Goal: Task Accomplishment & Management: Complete application form

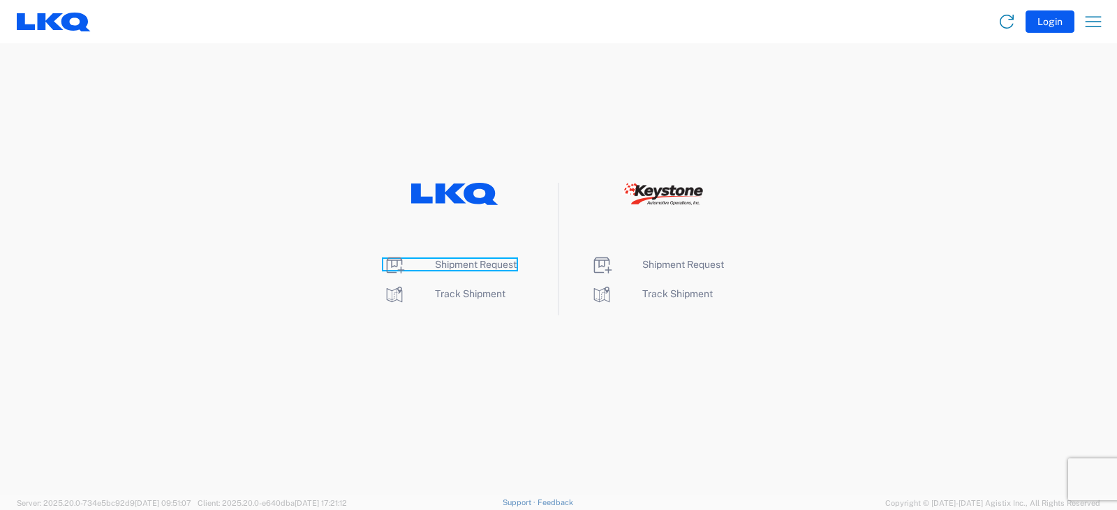
click at [463, 265] on span "Shipment Request" at bounding box center [476, 264] width 82 height 11
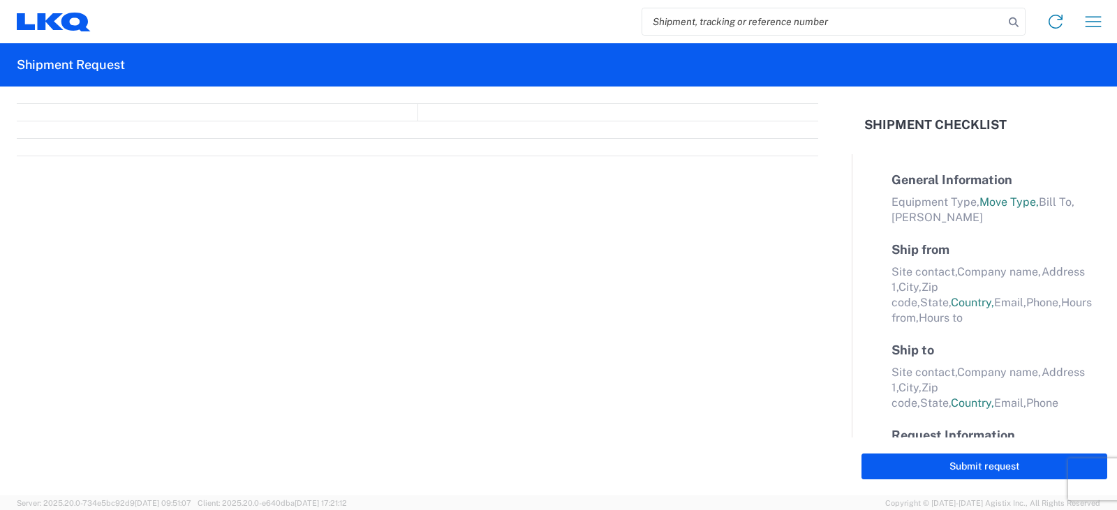
select select "FULL"
select select "LBS"
select select "IN"
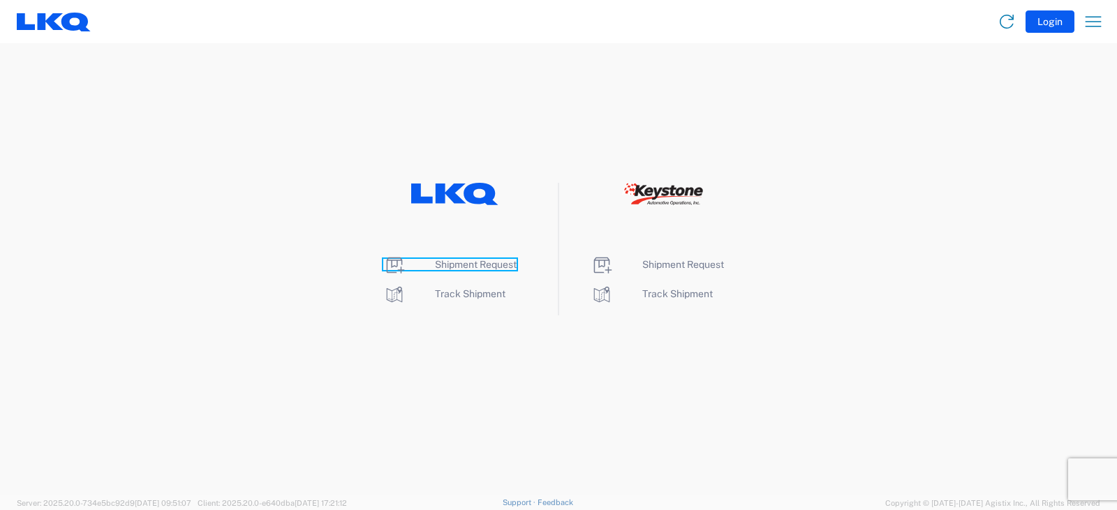
click at [479, 266] on span "Shipment Request" at bounding box center [476, 264] width 82 height 11
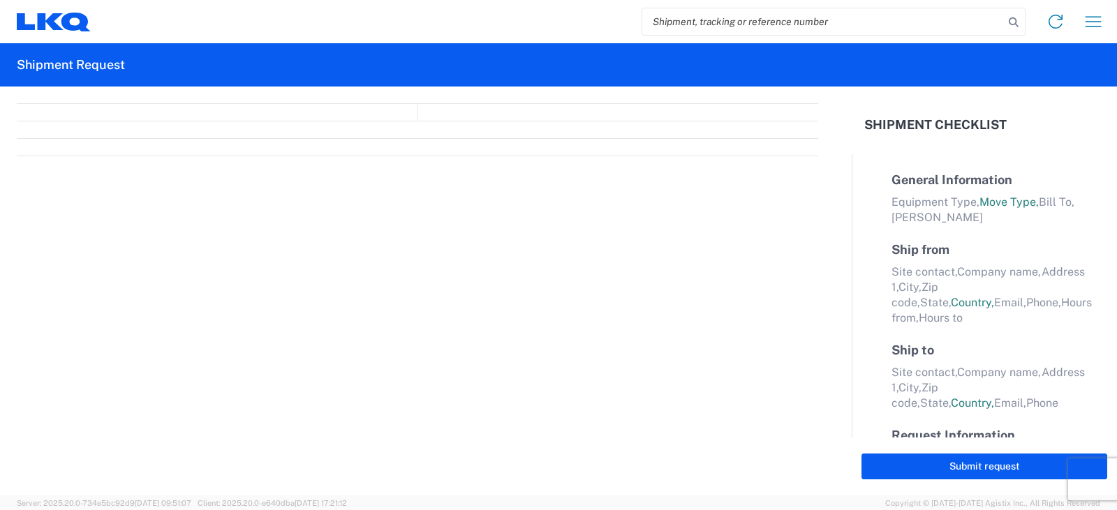
select select "FULL"
select select "LBS"
select select "IN"
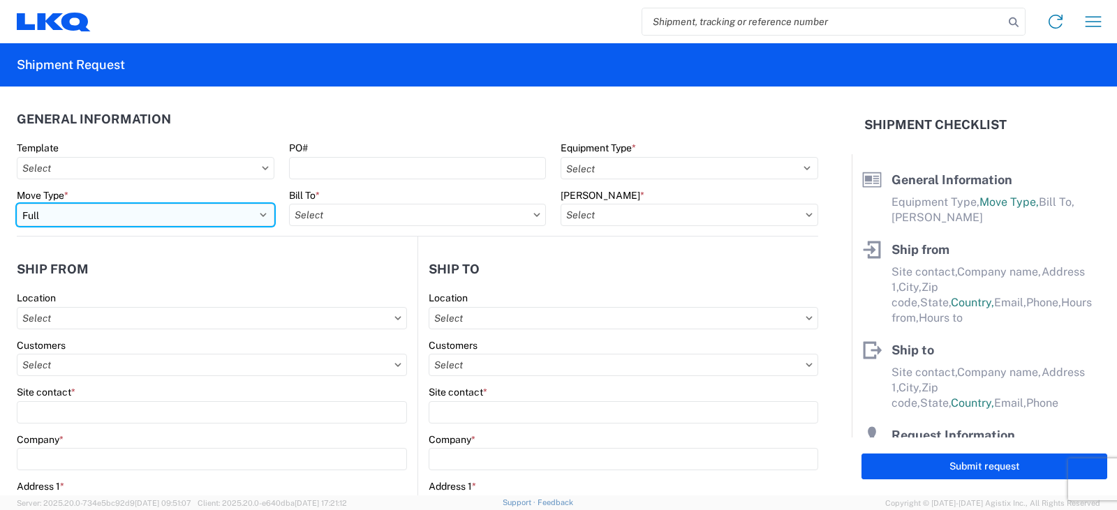
click at [89, 215] on select "Select Full Partial TL" at bounding box center [146, 215] width 258 height 22
select select "PARTIAL_TL"
click at [17, 204] on select "Select Full Partial TL" at bounding box center [146, 215] width 258 height 22
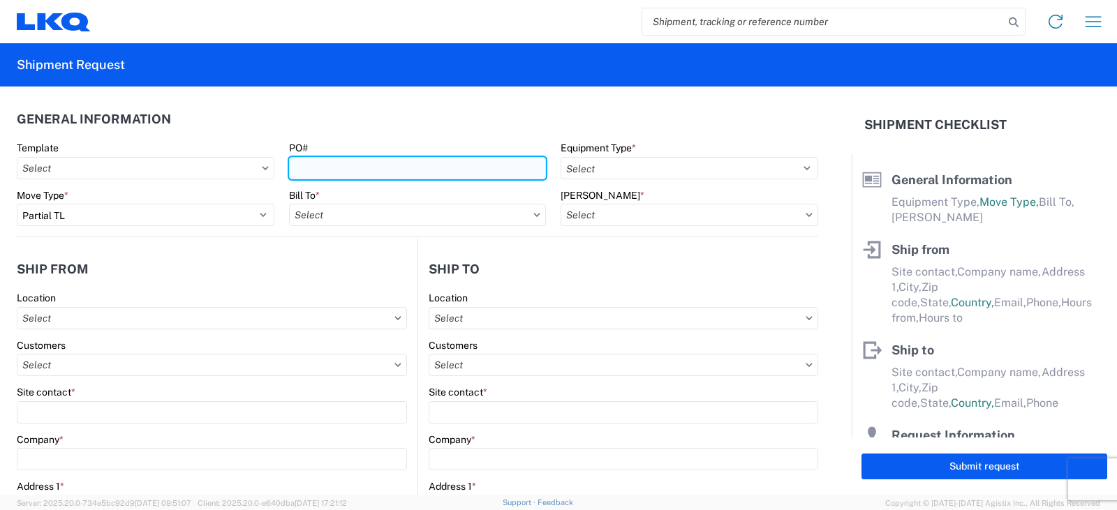
click at [319, 164] on input "PO#" at bounding box center [418, 168] width 258 height 22
click at [327, 167] on input "PO#" at bounding box center [418, 168] width 258 height 22
type input "p"
type input "PWR#'S 127604, 127605, 127606--HERBERTH BONILLA"
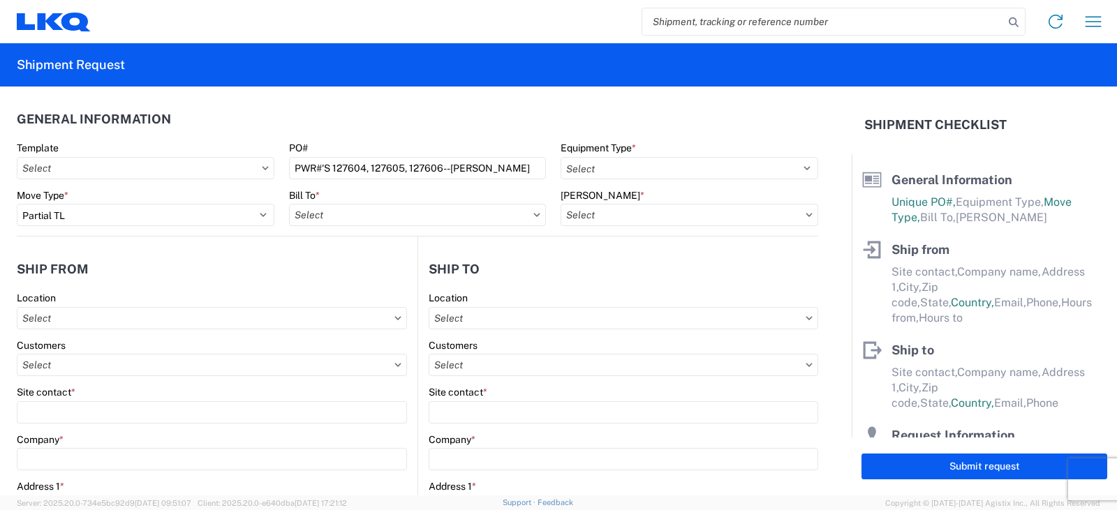
scroll to position [0, 0]
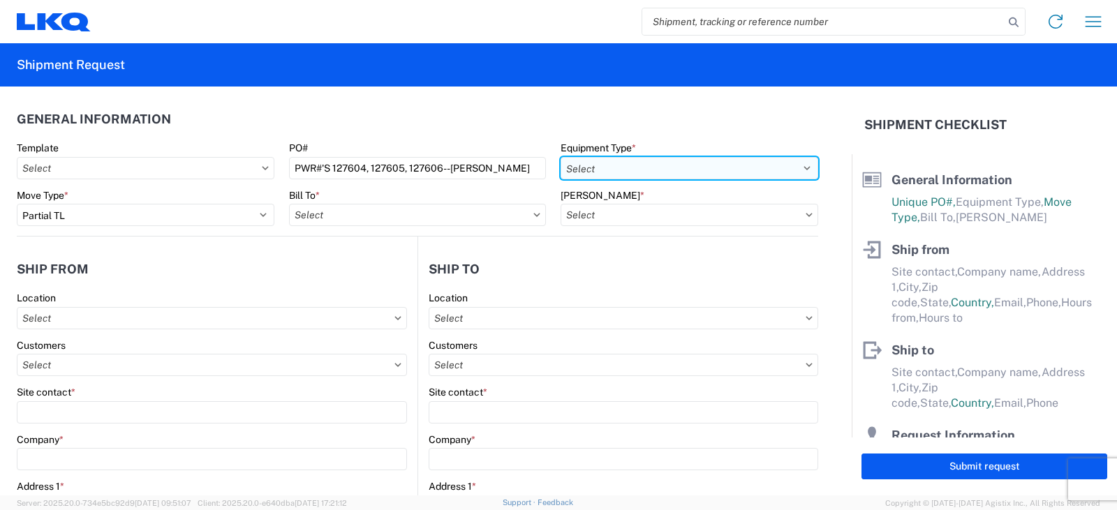
click at [595, 165] on select "Select 53’ Dry Van Flatbed Dropdeck (van) Lowboy (flatbed) Rail" at bounding box center [689, 168] width 258 height 22
select select "STDV"
click at [560, 157] on select "Select 53’ Dry Van Flatbed Dropdeck (van) Lowboy (flatbed) Rail" at bounding box center [689, 168] width 258 height 22
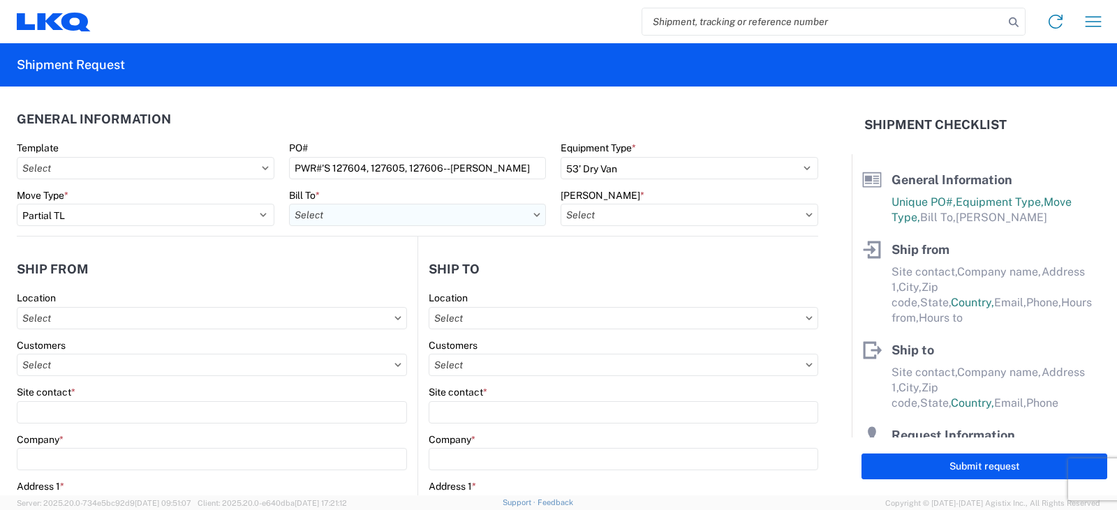
click at [342, 216] on input "text" at bounding box center [418, 215] width 258 height 22
type input "3238"
click at [346, 276] on div "3238 - Huntington IDC" at bounding box center [411, 277] width 244 height 22
type input "3238 - Huntington IDC"
click at [617, 210] on input "text" at bounding box center [689, 215] width 258 height 22
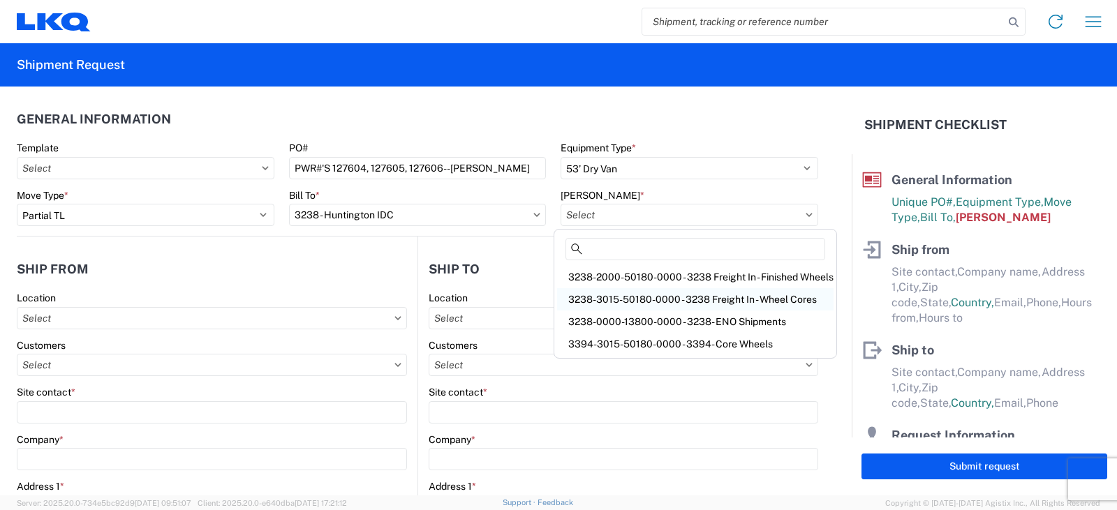
click at [610, 301] on div "3238-3015-50180-0000 - 3238 Freight In - Wheel Cores" at bounding box center [695, 299] width 276 height 22
type input "3238-3015-50180-0000 - 3238 Freight In - Wheel Cores"
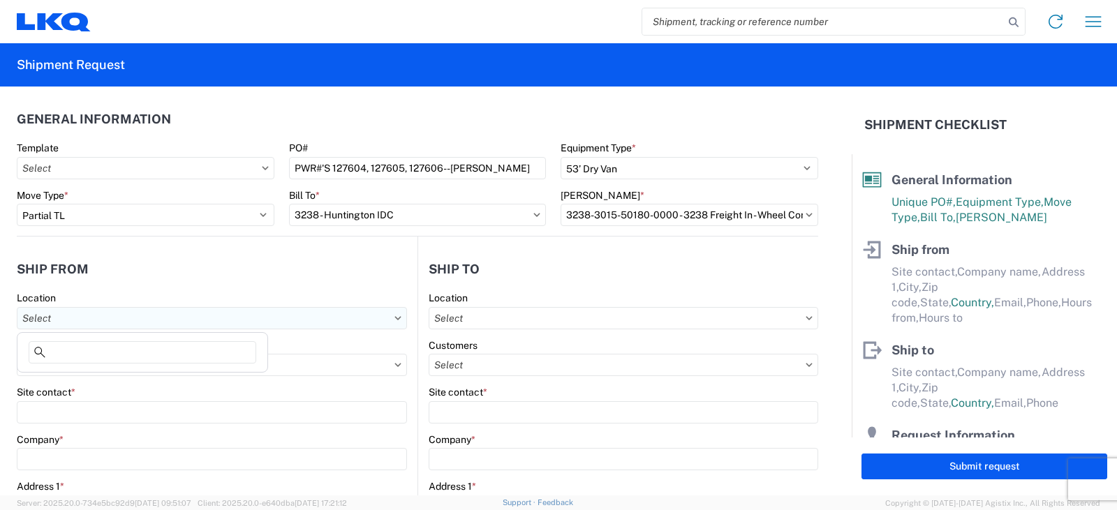
click at [29, 318] on input "text" at bounding box center [212, 318] width 390 height 22
type input "1112"
click at [82, 378] on div "1112 - LKQ Atlanta" at bounding box center [142, 380] width 244 height 22
type input "1112 - LKQ Atlanta"
type input "LKQ Corporation"
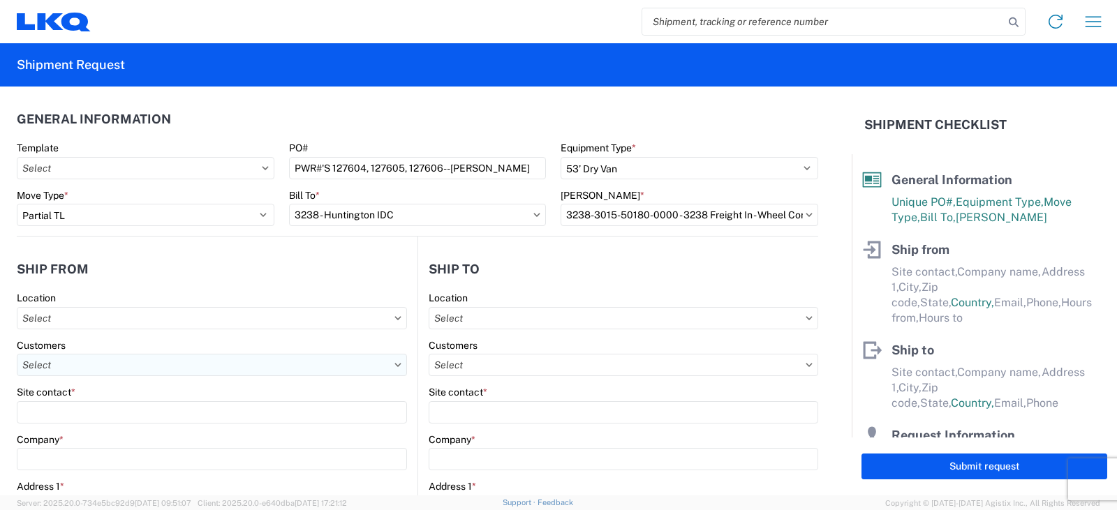
type input "2401 Highway 42 N"
type input "Jenkinsburg"
type input "30234"
select select "GA"
select select "US"
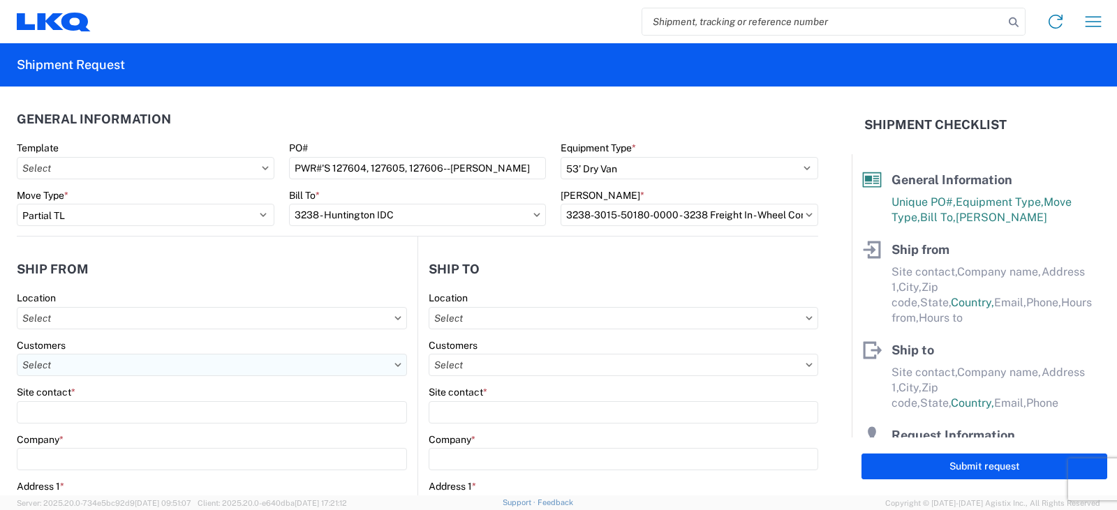
type input "770-504-7658"
type input "07:00"
type input "17:00"
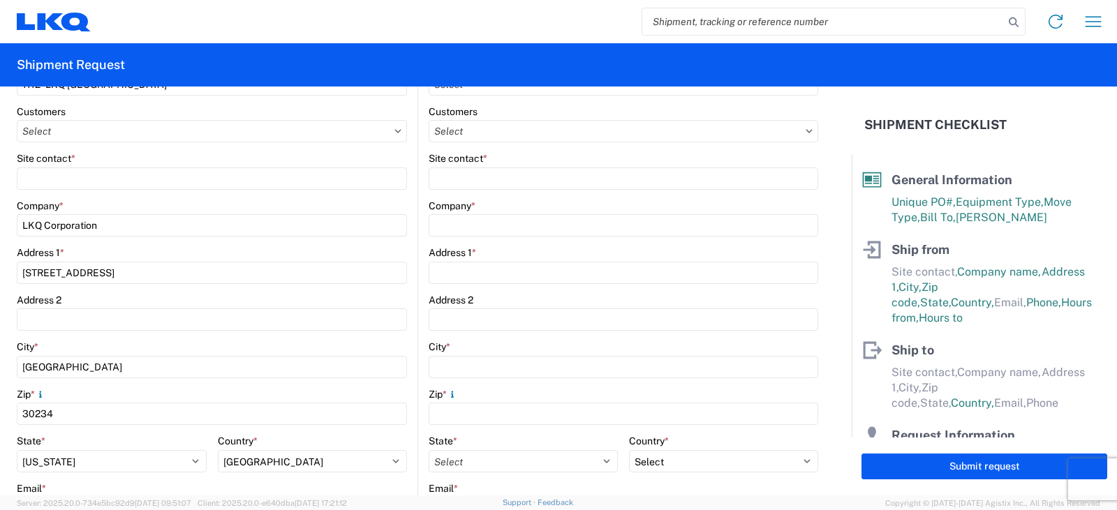
scroll to position [209, 0]
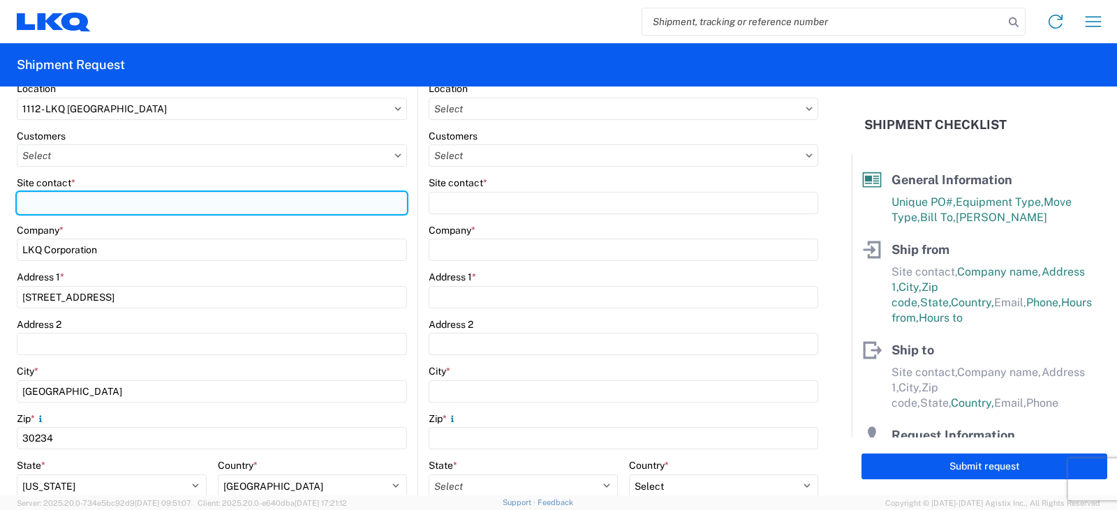
click at [43, 201] on input "Site contact *" at bounding box center [212, 203] width 390 height 22
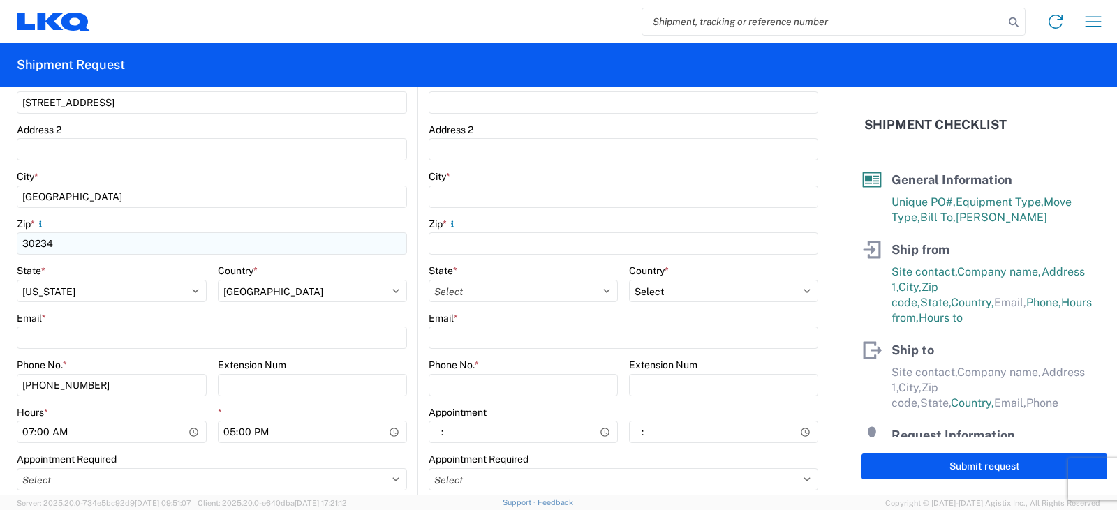
scroll to position [419, 0]
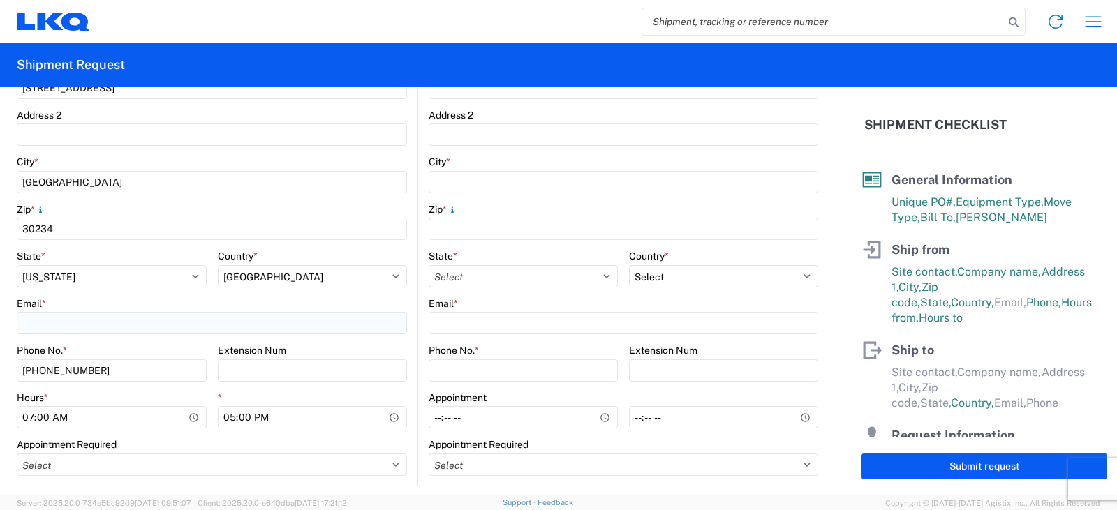
type input "JASON GRIFFIN"
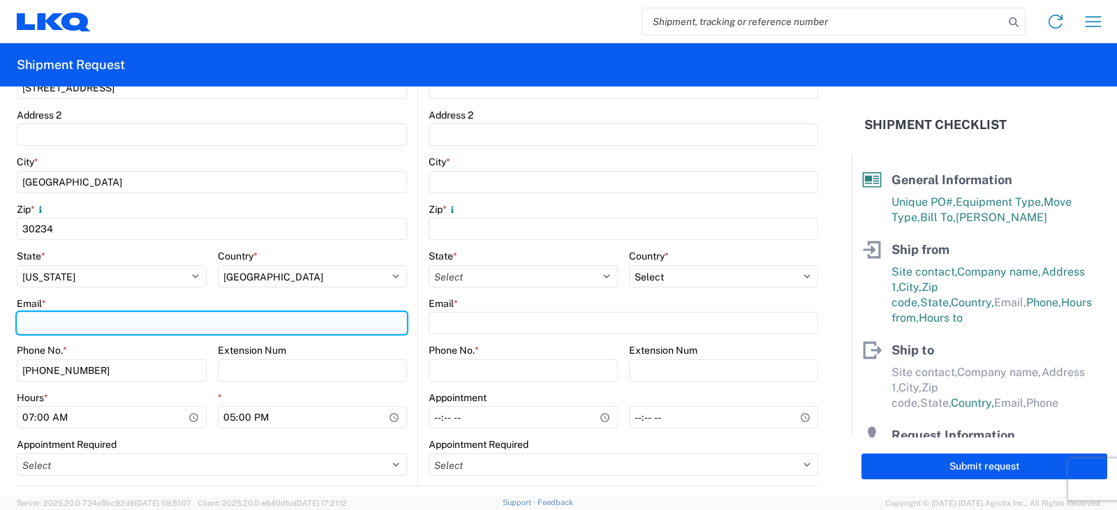
click at [40, 320] on input "Email *" at bounding box center [212, 323] width 390 height 22
type input "JAGRIFFIN@LKQCORP.COM"
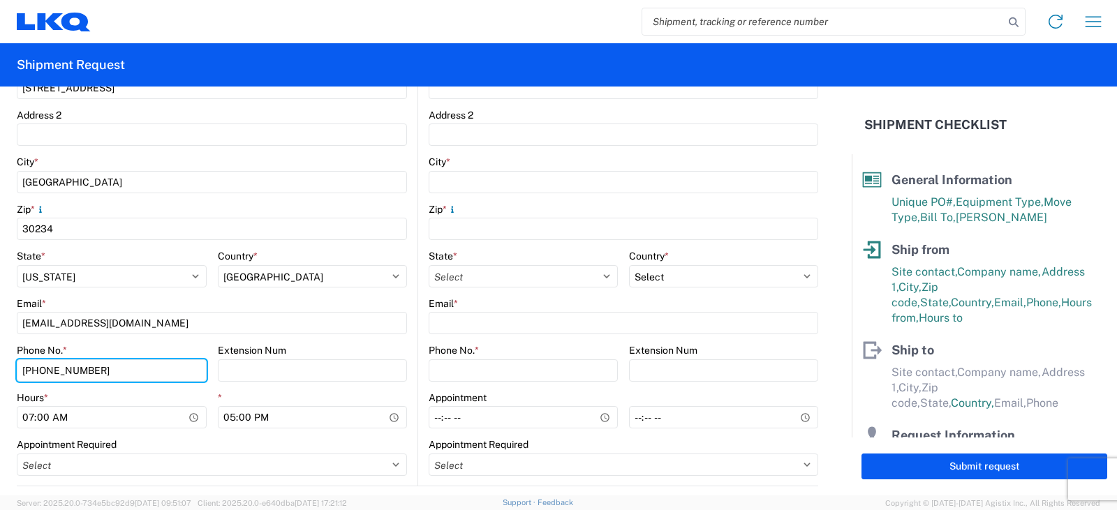
drag, startPoint x: 91, startPoint y: 373, endPoint x: 0, endPoint y: 379, distance: 91.6
click at [0, 378] on form "General Information Template PO# PWR#'S 127604, 127605, 127606--HERBERTH BONILL…" at bounding box center [425, 291] width 851 height 409
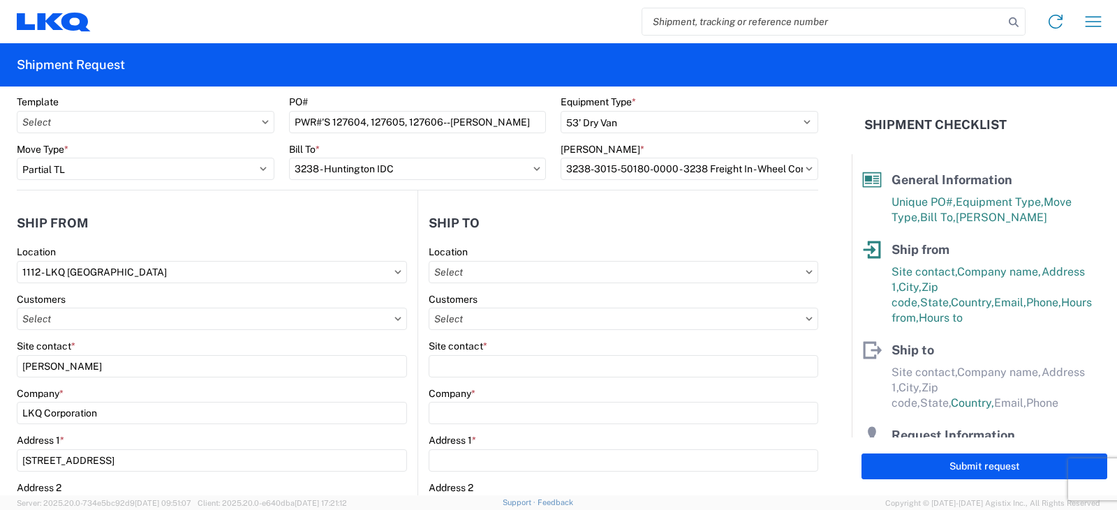
scroll to position [70, 0]
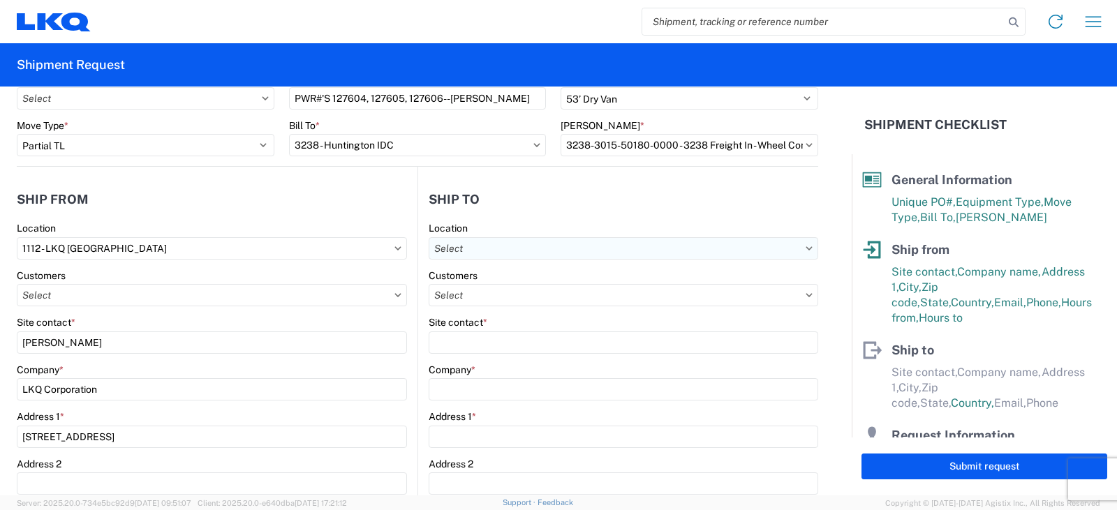
type input "800-775-2710"
click at [470, 244] on input "text" at bounding box center [623, 248] width 389 height 22
type input "3238"
click at [489, 308] on div "3238 - Huntington IDC" at bounding box center [549, 310] width 244 height 22
type input "3238 - Huntington IDC"
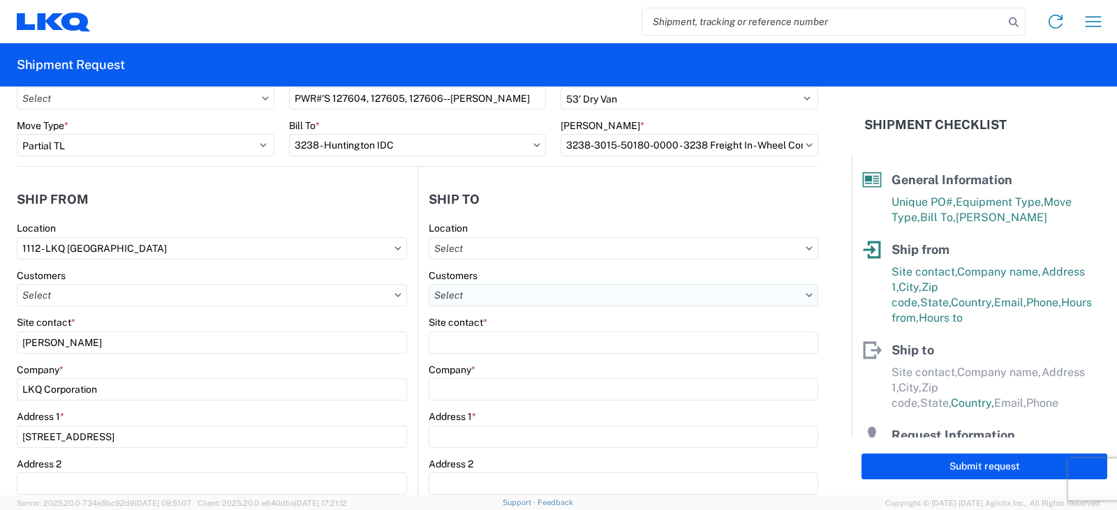
type input "LKQ Corporation"
type input "1870 Riverfork Drive W"
type input "Huntington"
type input "46750"
select select "US"
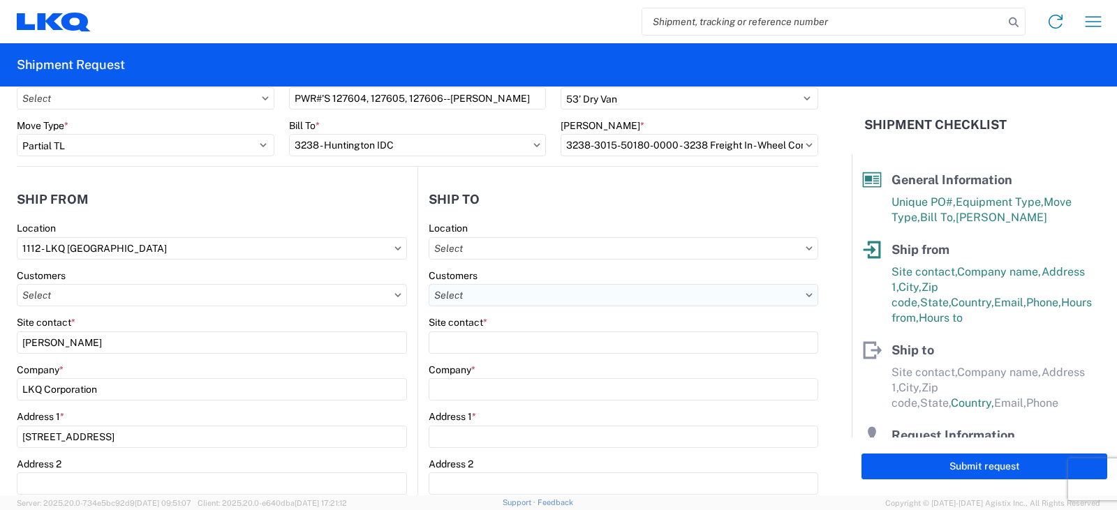
type input "07:00"
type input "17:00"
select select
click at [465, 292] on input "text" at bounding box center [623, 295] width 389 height 22
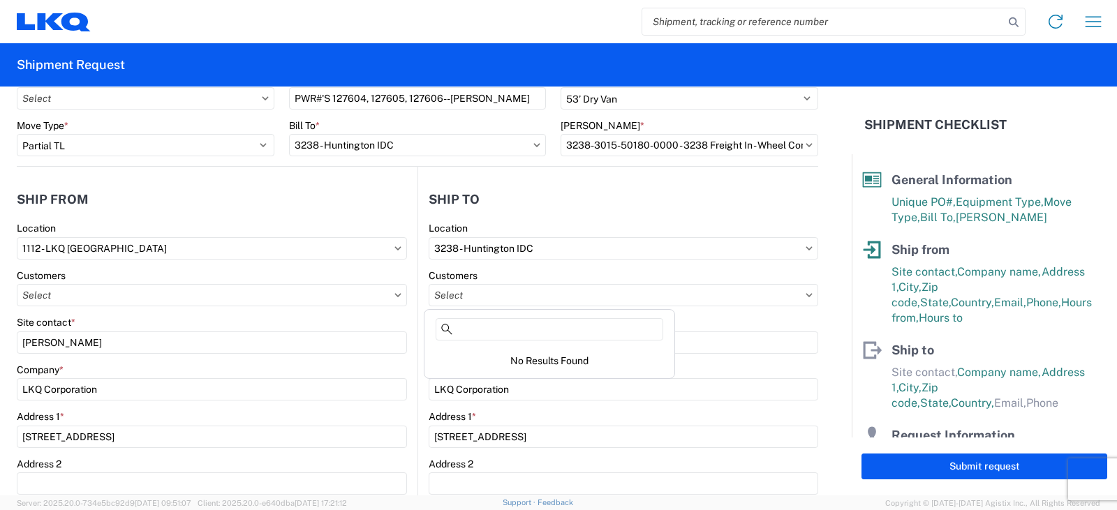
drag, startPoint x: 470, startPoint y: 334, endPoint x: 470, endPoint y: 343, distance: 8.4
click at [470, 334] on input at bounding box center [549, 329] width 228 height 22
click at [430, 360] on div "No Results Found" at bounding box center [549, 360] width 244 height 29
click at [552, 253] on input "3238 - Huntington IDC" at bounding box center [623, 248] width 389 height 22
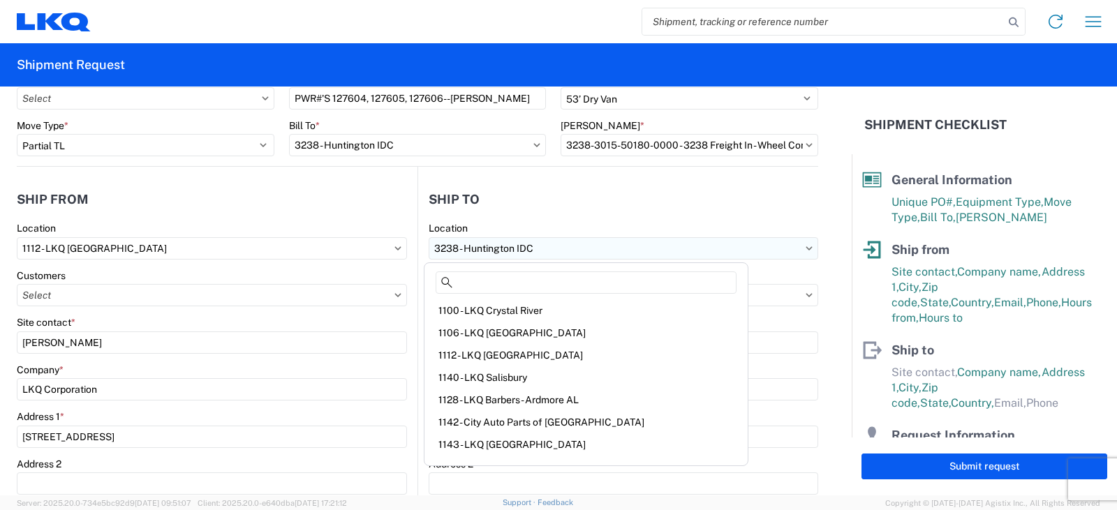
click at [555, 245] on input "3238 - Huntington IDC" at bounding box center [623, 248] width 389 height 22
click at [741, 321] on div "Site contact *" at bounding box center [623, 322] width 389 height 13
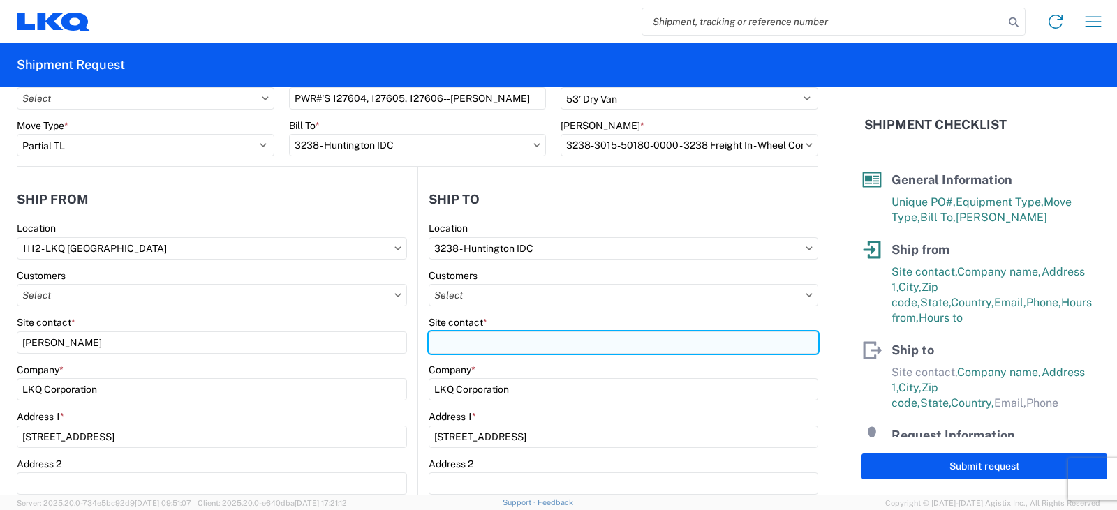
click at [456, 343] on input "Site contact *" at bounding box center [623, 342] width 389 height 22
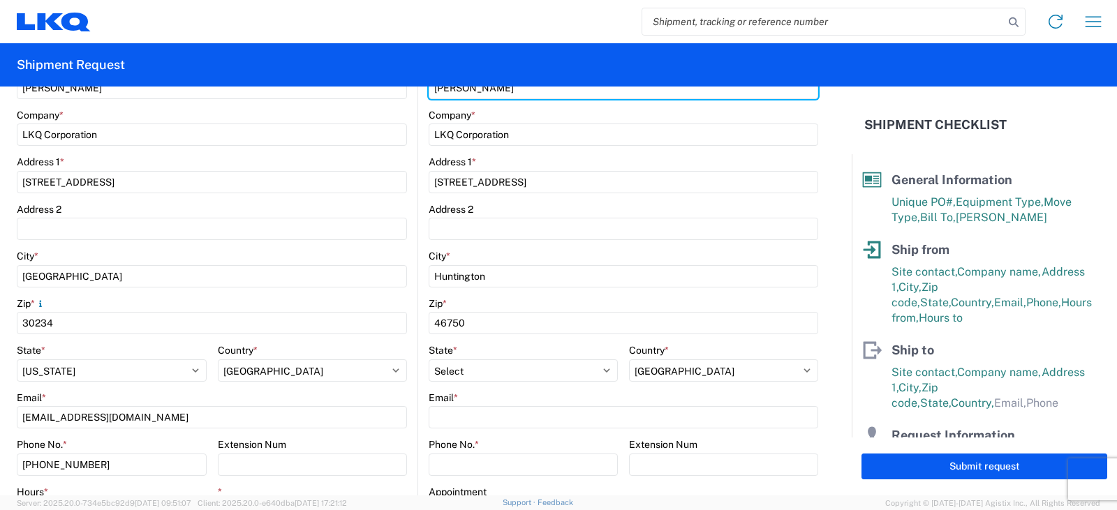
scroll to position [349, 0]
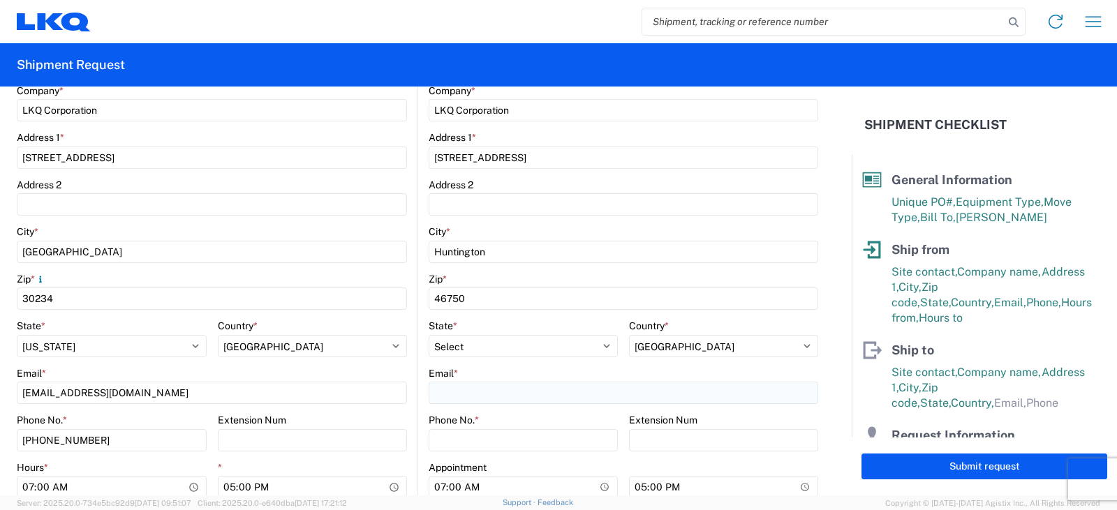
type input "DEE SNEAD"
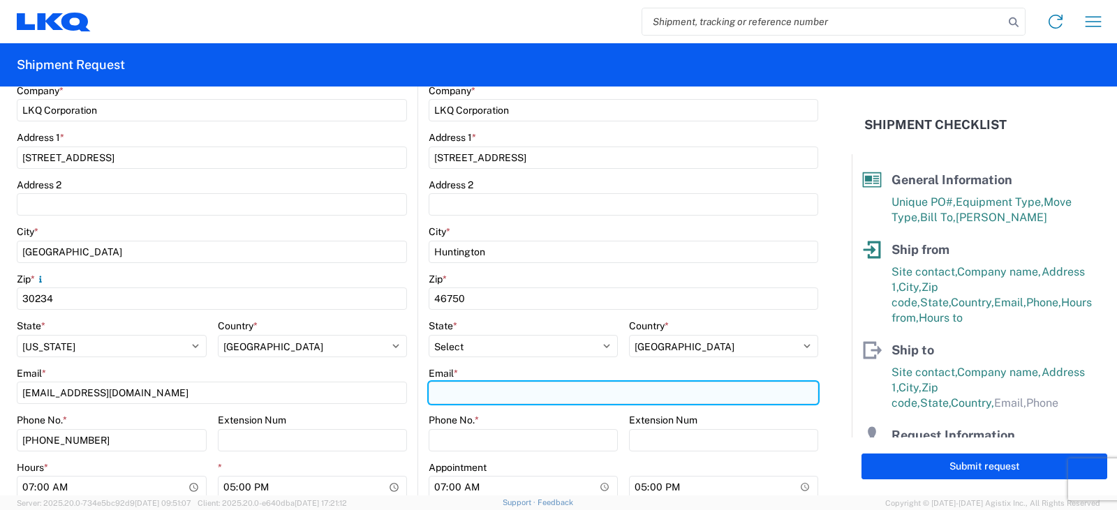
click at [438, 392] on input "Email *" at bounding box center [623, 393] width 389 height 22
type input "drsnead@lkqcorp.com"
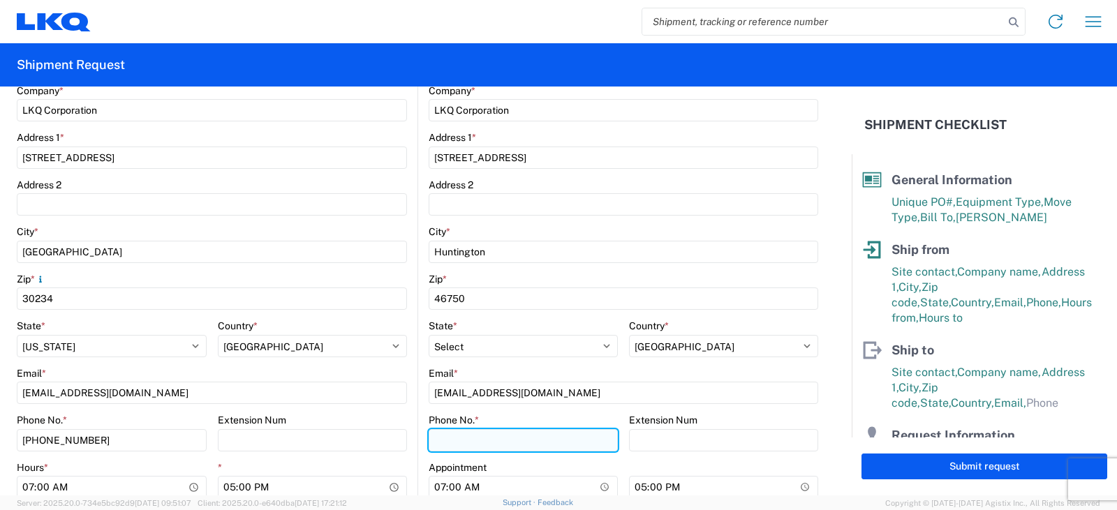
click at [440, 437] on input "Phone No. *" at bounding box center [523, 440] width 189 height 22
type input "260-359-7402"
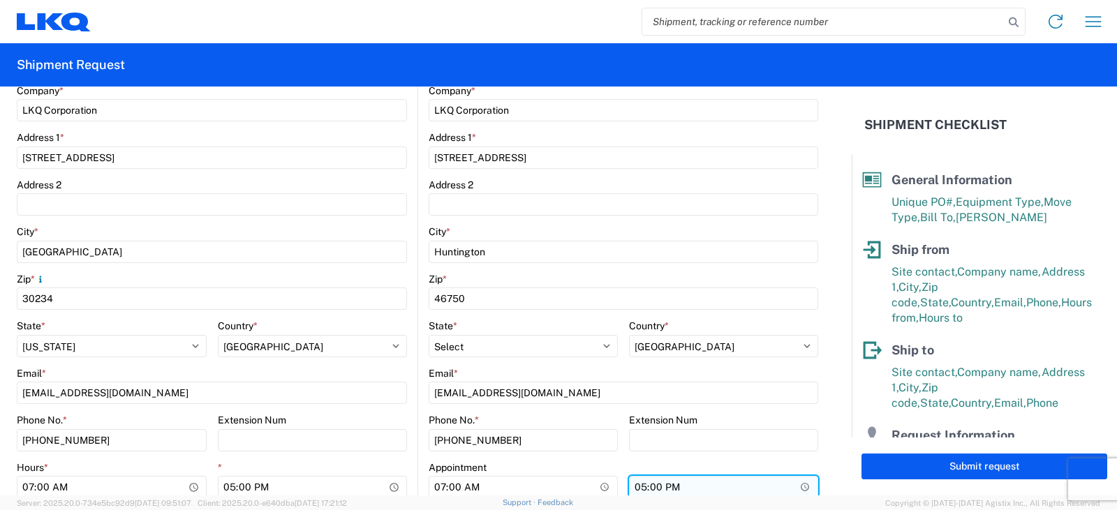
click at [633, 492] on input "17:00" at bounding box center [723, 487] width 189 height 22
type input "15:00"
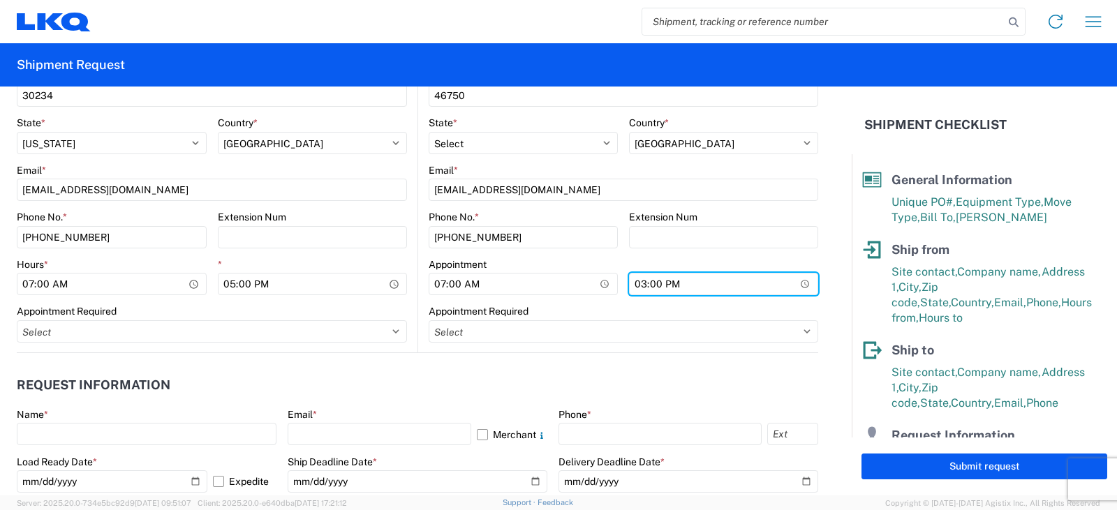
scroll to position [628, 0]
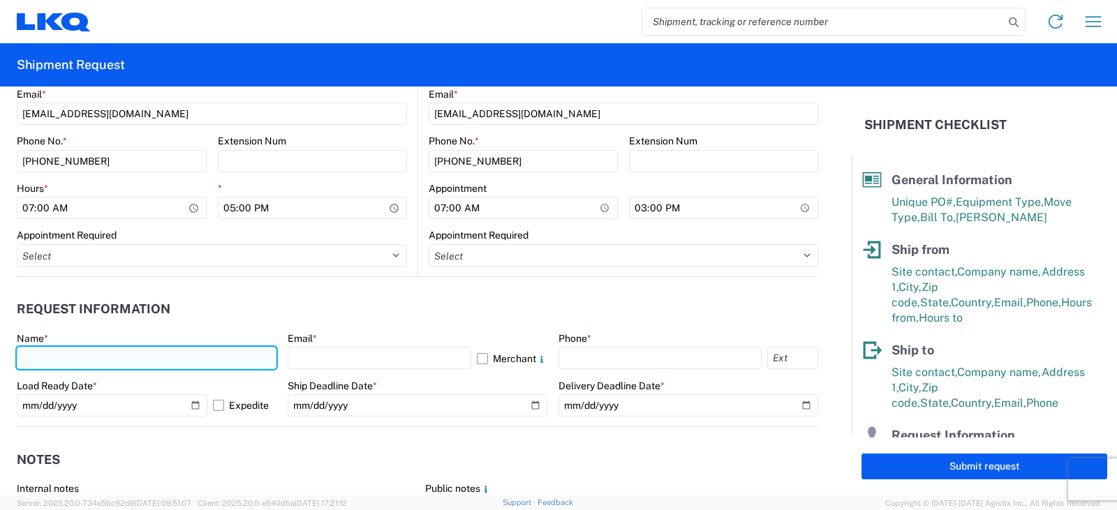
click at [61, 362] on input "text" at bounding box center [147, 358] width 260 height 22
type input "DEE SNEAD"
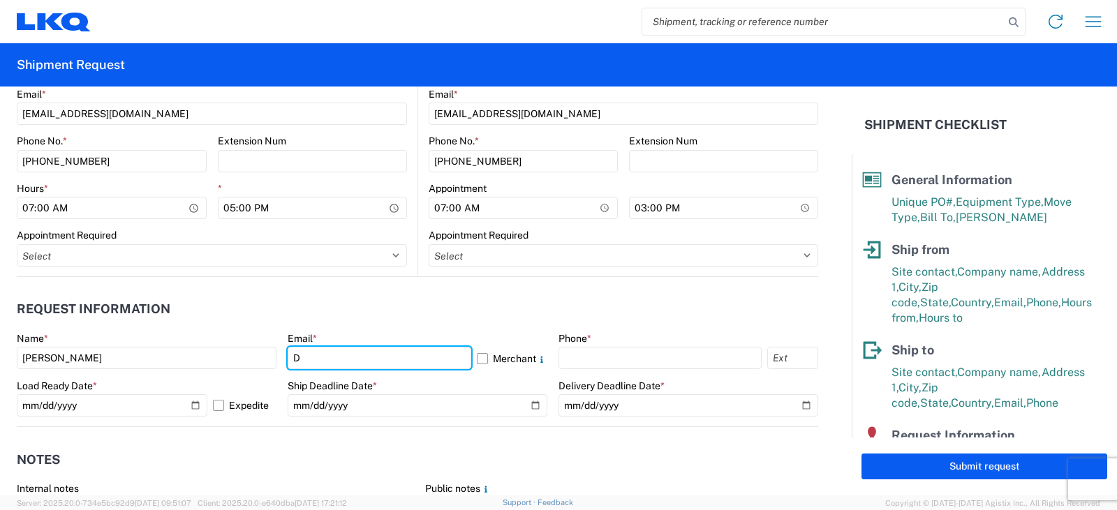
type input "drsnead@lkqcorp.com"
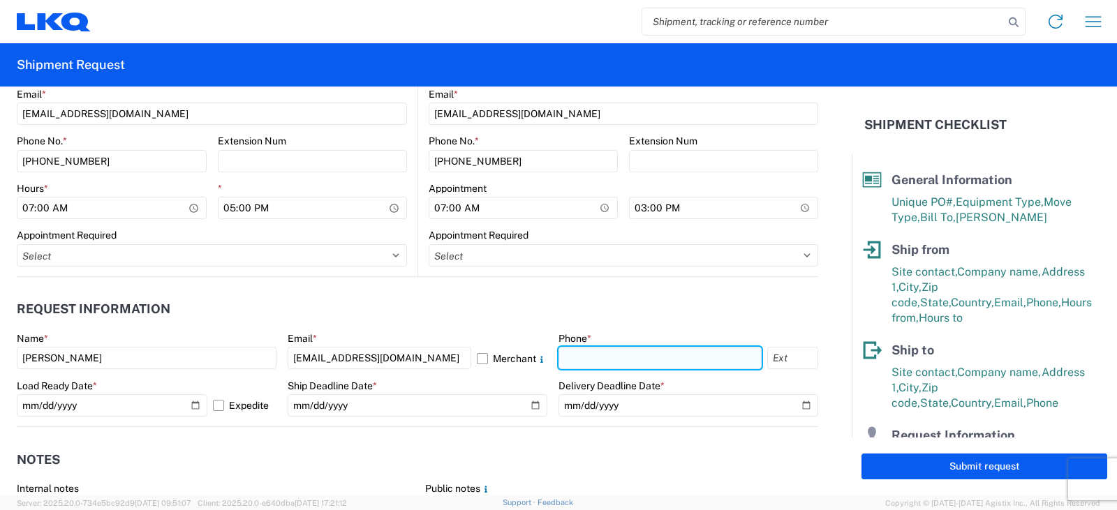
click at [569, 358] on input "text" at bounding box center [659, 358] width 203 height 22
type input "260-359-7402"
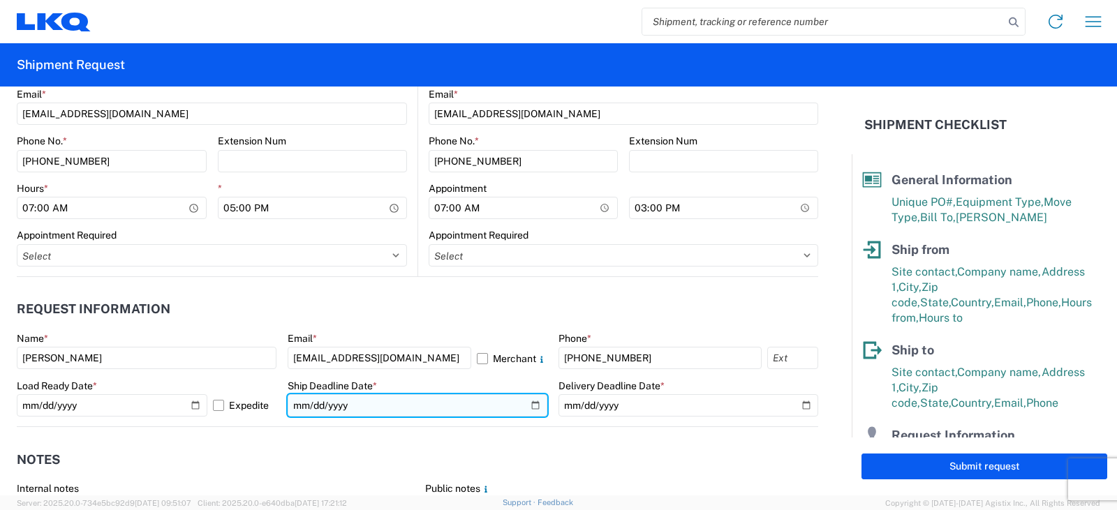
click at [528, 405] on input "date" at bounding box center [418, 405] width 260 height 22
type input "2025-10-13"
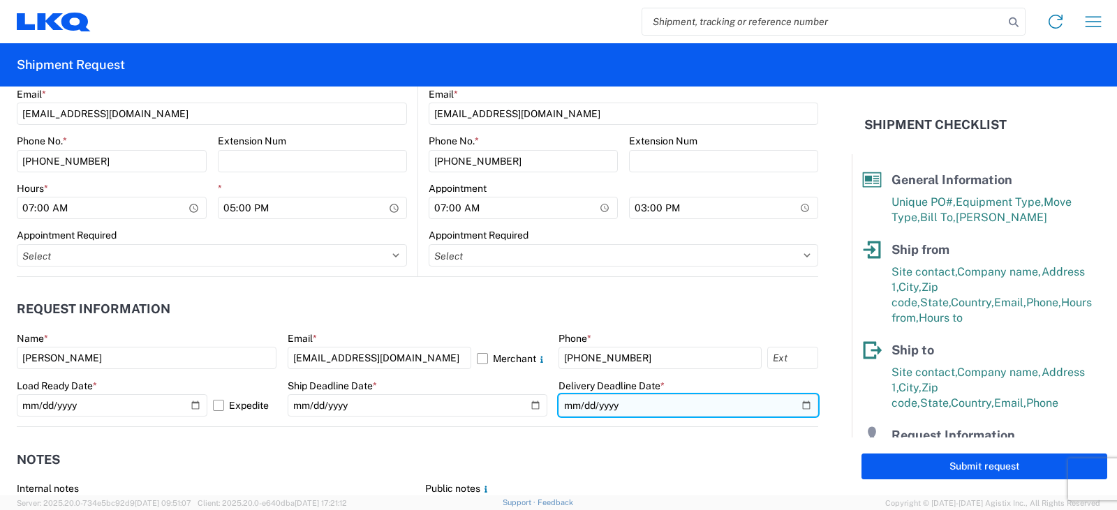
click at [794, 403] on input "date" at bounding box center [688, 405] width 260 height 22
type input "2025-10-15"
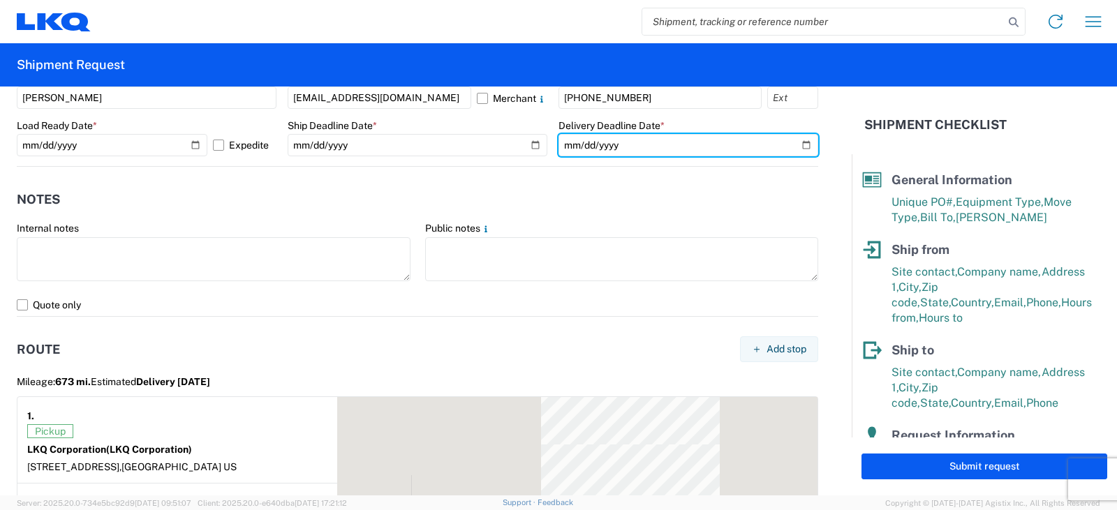
scroll to position [977, 0]
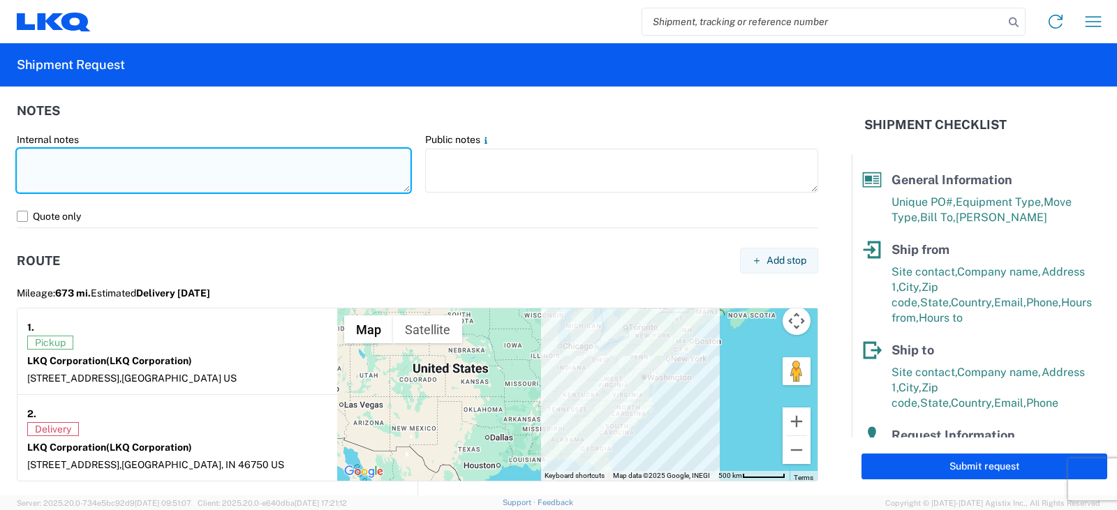
click at [38, 153] on textarea at bounding box center [214, 171] width 394 height 44
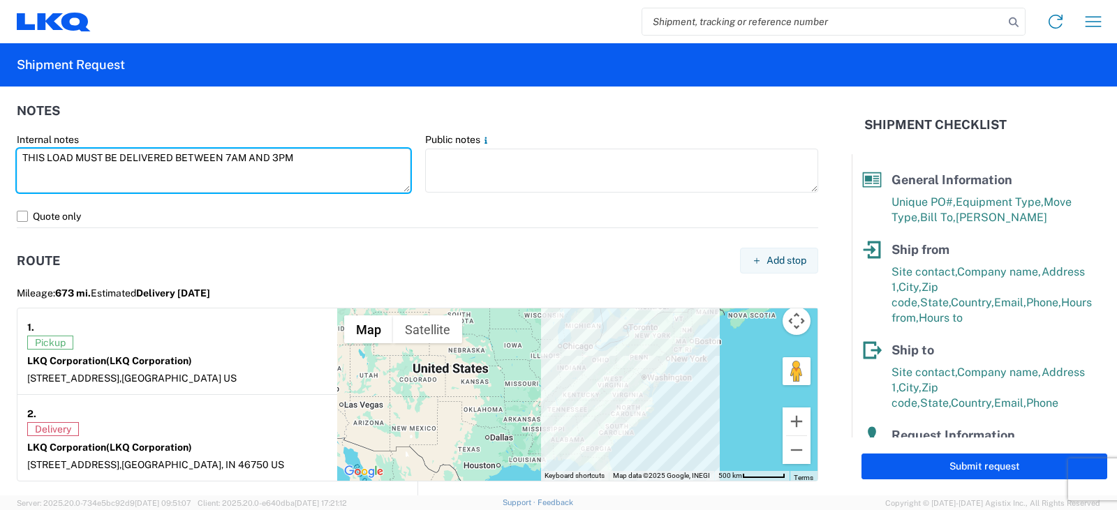
drag, startPoint x: 306, startPoint y: 164, endPoint x: 0, endPoint y: 192, distance: 307.6
click at [0, 192] on form "General Information Template PO# PWR#'S 127604, 127605, 127606--HERBERTH BONILL…" at bounding box center [425, 291] width 851 height 409
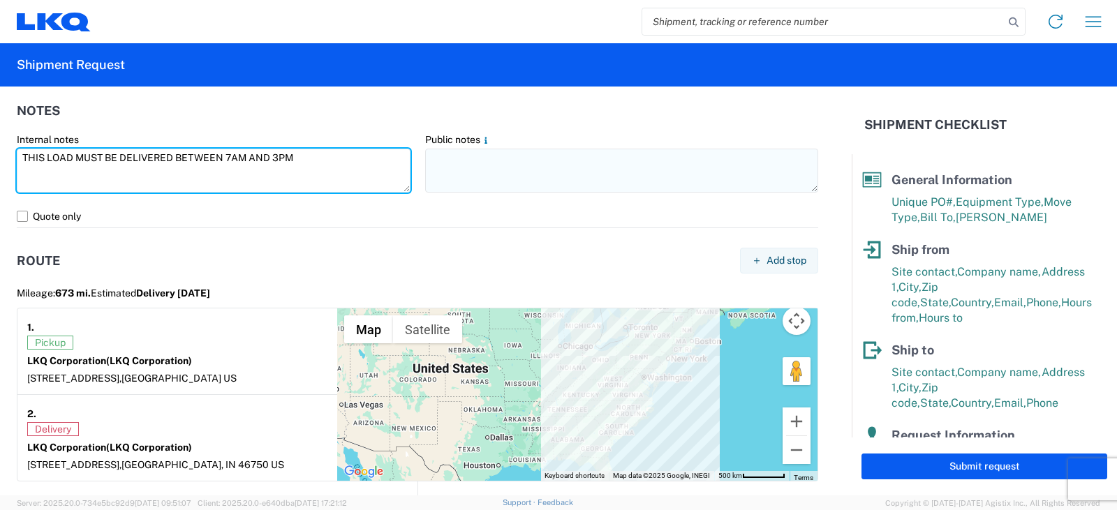
type textarea "THIS LOAD MUST BE DELIVERED BETWEEN 7AM AND 3PM"
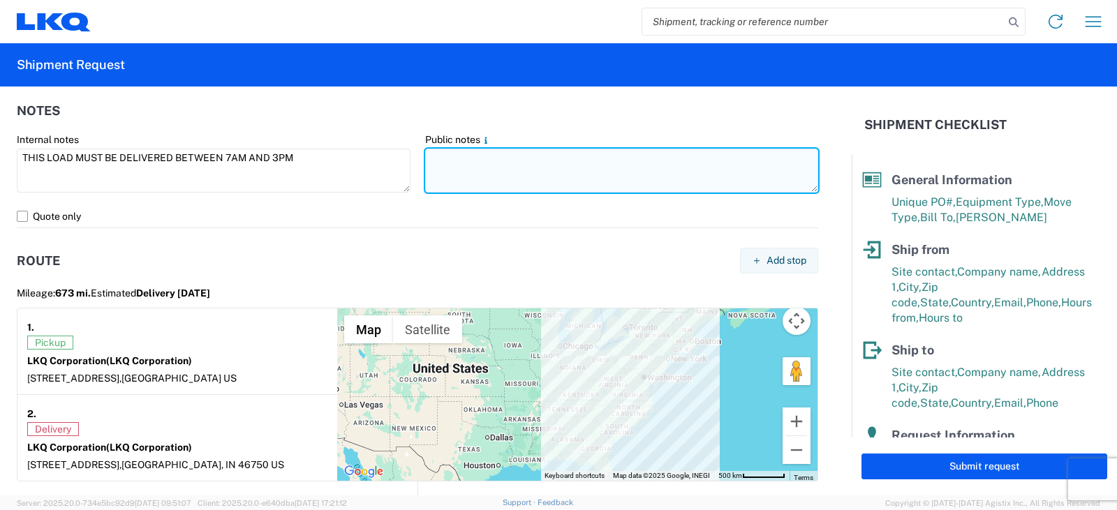
click at [431, 161] on textarea at bounding box center [622, 171] width 394 height 44
paste textarea "THIS LOAD MUST BE DELIVERED BETWEEN 7AM AND 3PM"
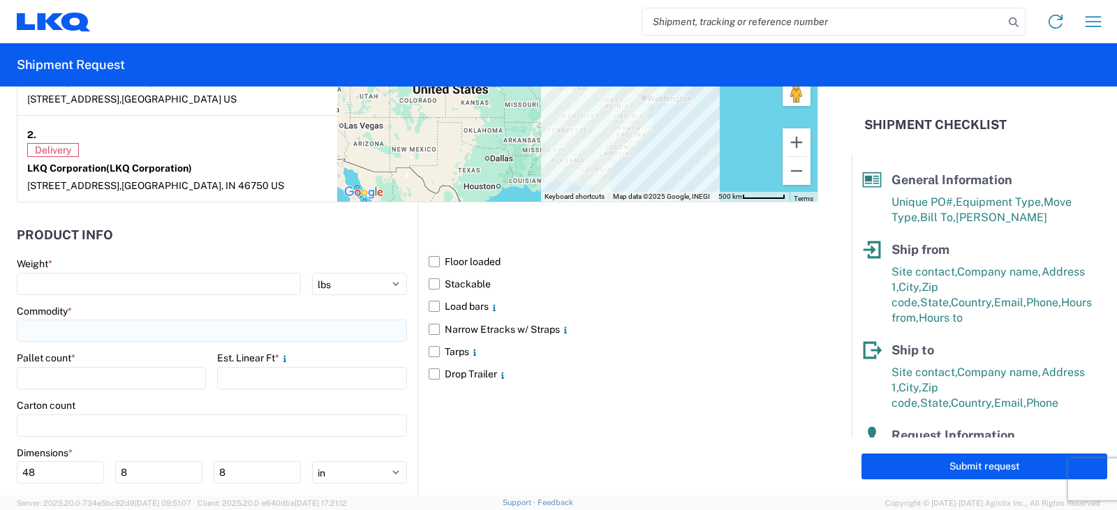
scroll to position [1348, 0]
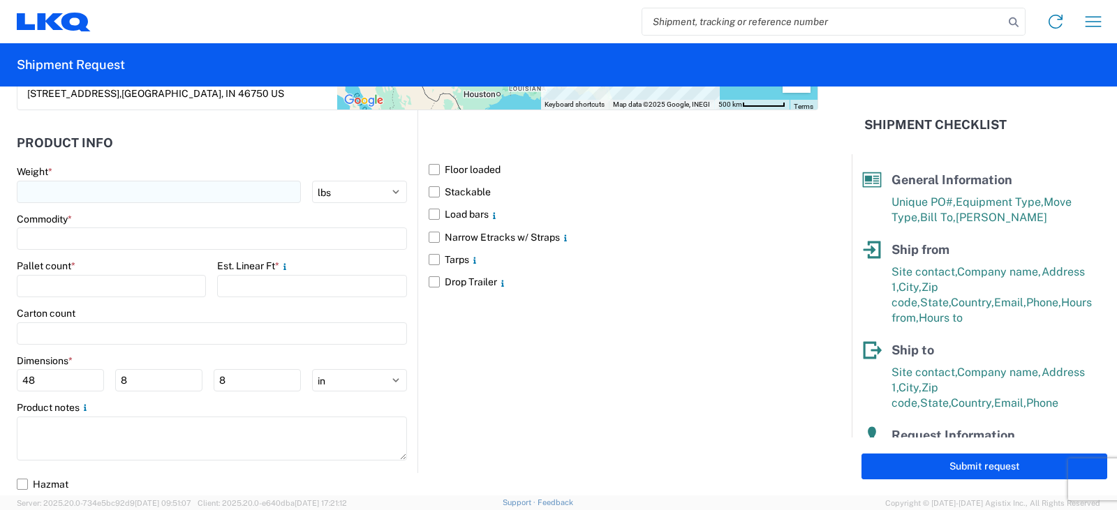
type textarea "THIS LOAD MUST BE DELIVERED BETWEEN 7AM AND 3PM"
click at [30, 186] on input "number" at bounding box center [159, 192] width 284 height 22
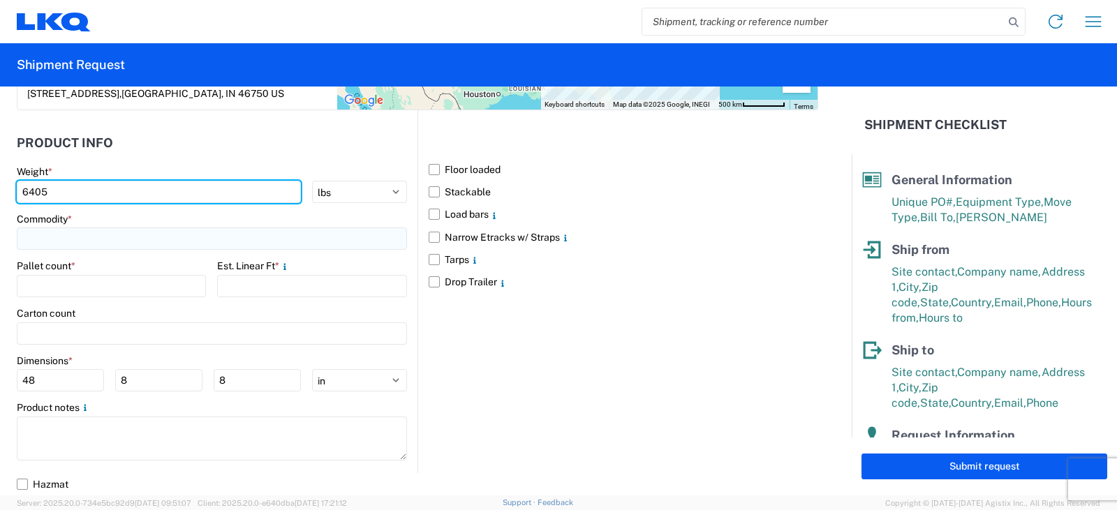
type input "6405"
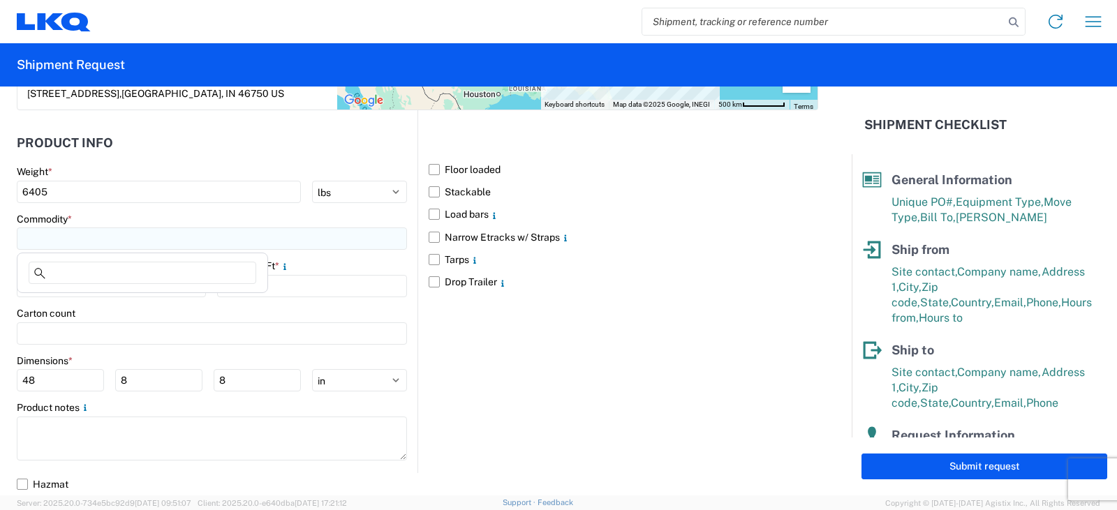
click at [57, 234] on input at bounding box center [212, 239] width 390 height 22
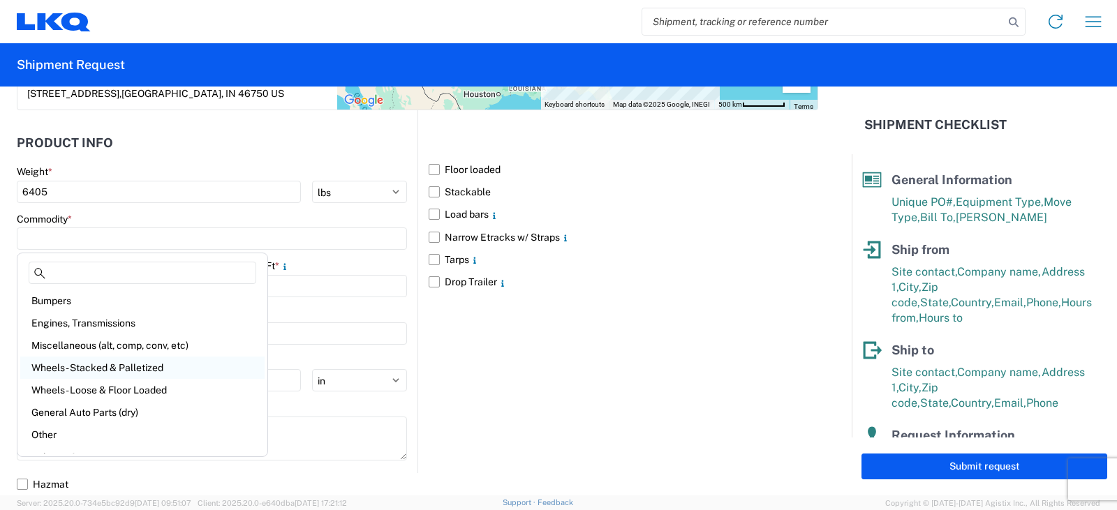
click at [83, 366] on div "Wheels - Stacked & Palletized" at bounding box center [142, 368] width 244 height 22
type input "Wheels - Stacked & Palletized"
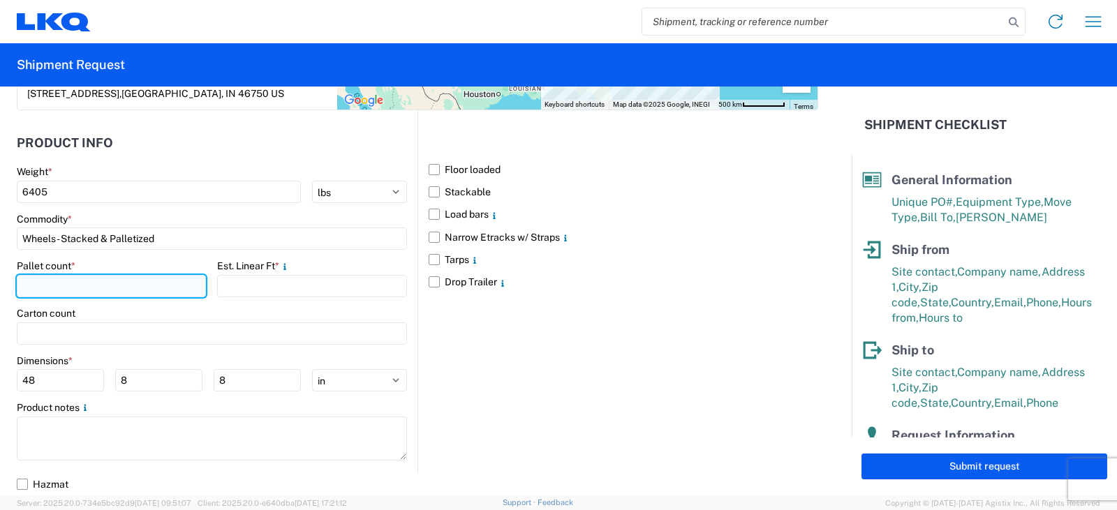
click at [51, 285] on input "number" at bounding box center [111, 286] width 189 height 22
type input "7"
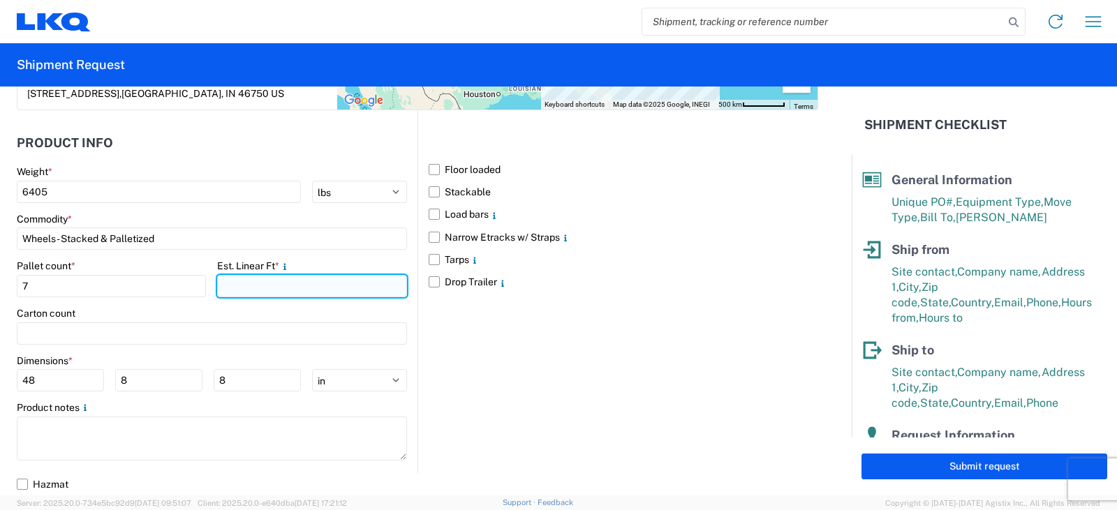
click at [245, 289] on input "number" at bounding box center [311, 286] width 189 height 22
type input "18"
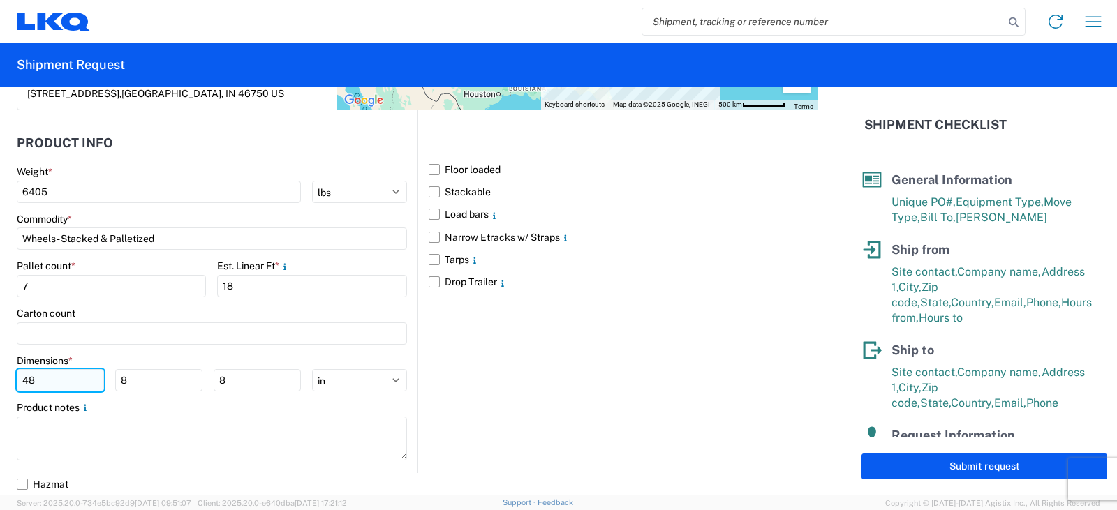
drag, startPoint x: 39, startPoint y: 378, endPoint x: 18, endPoint y: 380, distance: 21.0
click at [18, 380] on input "48" at bounding box center [60, 380] width 87 height 22
type input "60"
type input "41"
drag, startPoint x: 36, startPoint y: 380, endPoint x: 13, endPoint y: 389, distance: 25.2
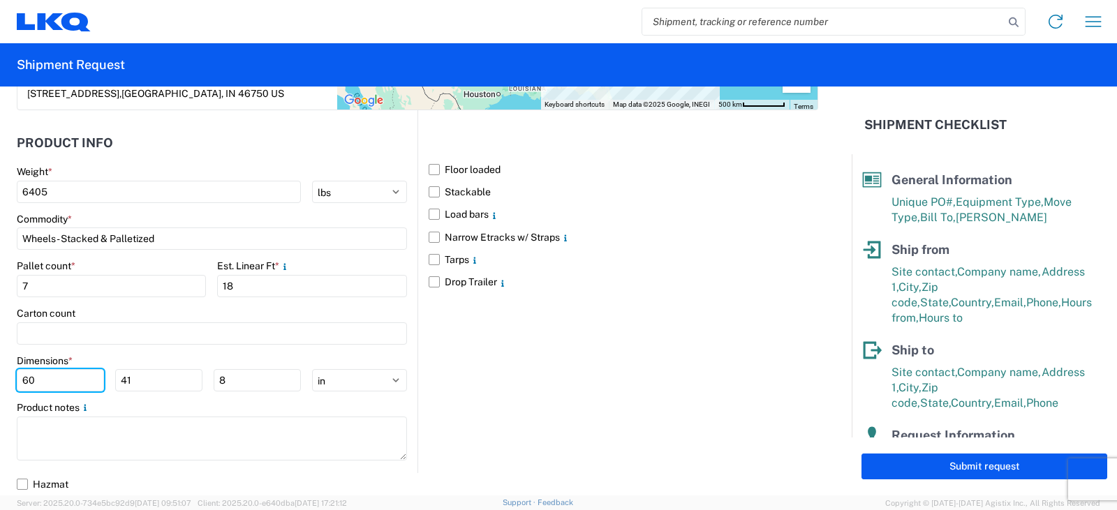
click at [12, 383] on form "General Information Template PO# PWR#'S 127604, 127605, 127606--HERBERTH BONILL…" at bounding box center [425, 291] width 851 height 409
type input "58"
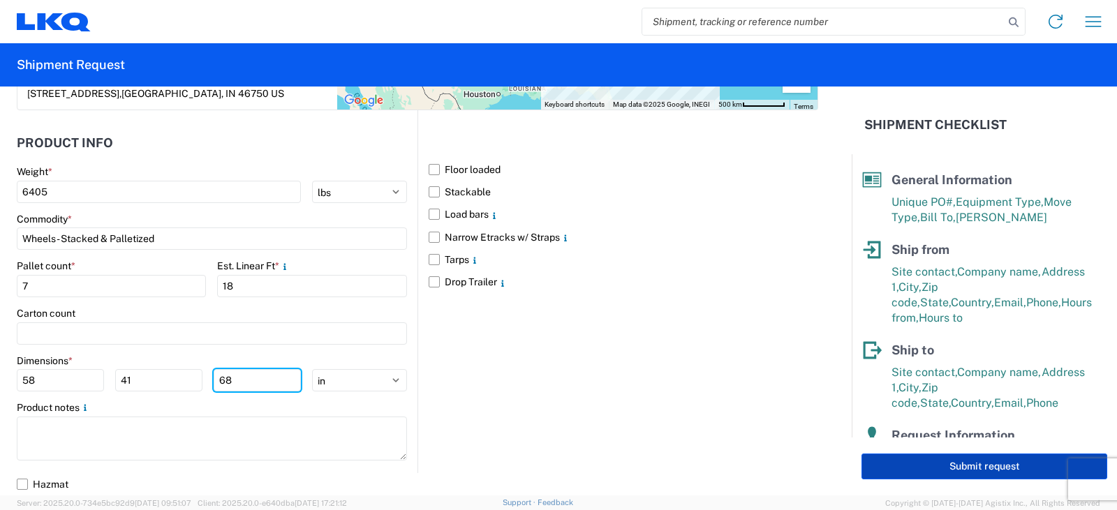
type input "68"
click at [984, 465] on button "Submit request" at bounding box center [984, 467] width 246 height 26
